Goal: Find specific page/section: Find specific page/section

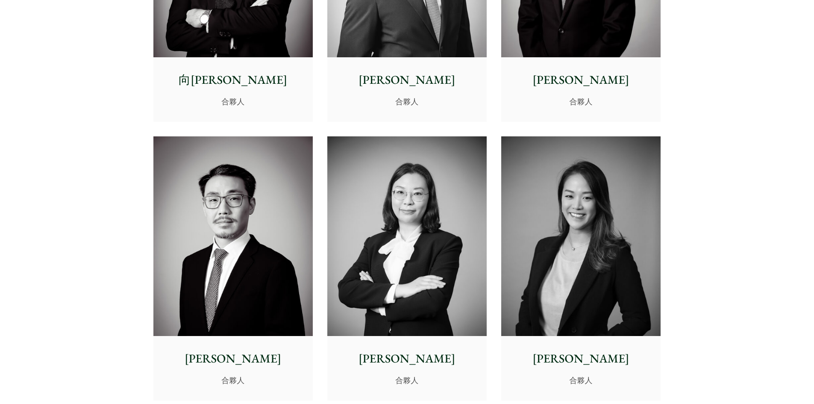
scroll to position [1282, 0]
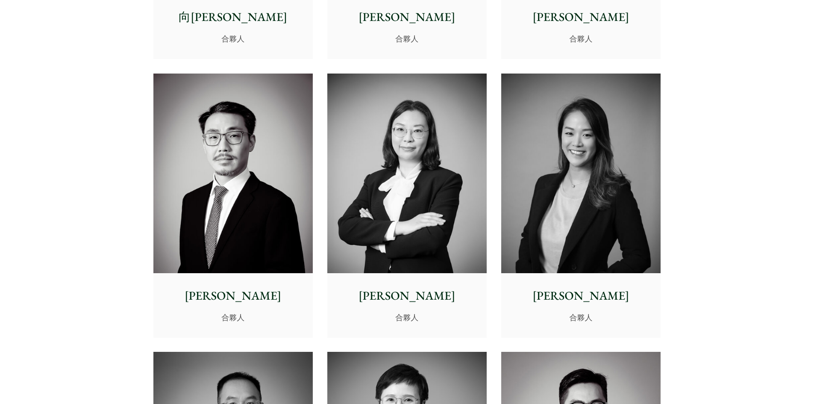
click at [413, 299] on p "[PERSON_NAME]" at bounding box center [407, 296] width 146 height 18
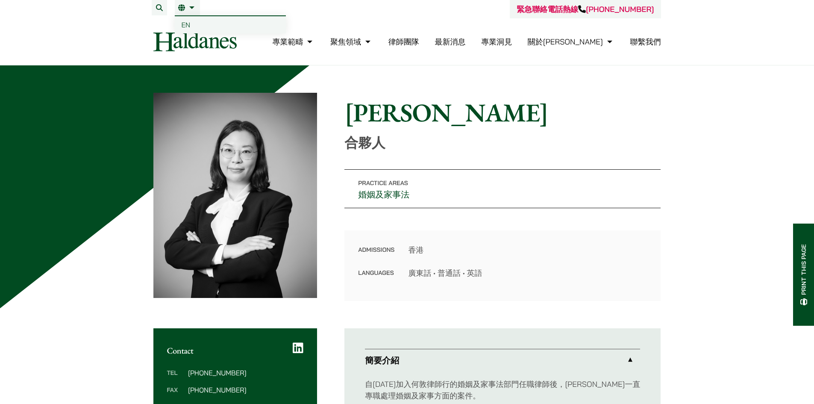
click at [191, 7] on link "繁" at bounding box center [187, 7] width 18 height 7
click at [183, 26] on span "EN" at bounding box center [186, 25] width 9 height 9
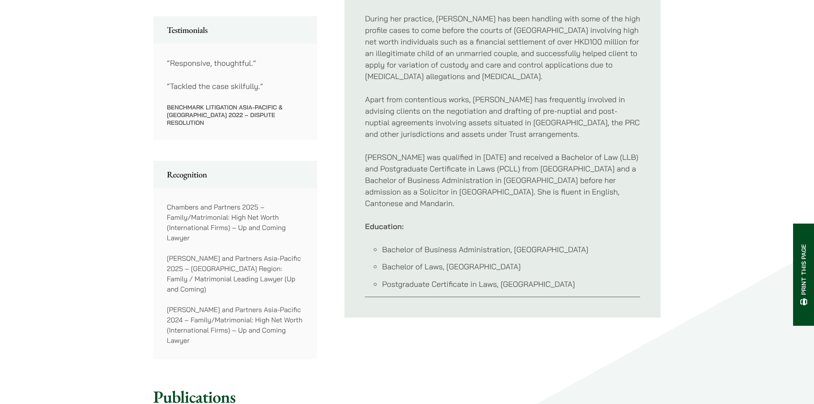
scroll to position [470, 0]
